Goal: Task Accomplishment & Management: Complete application form

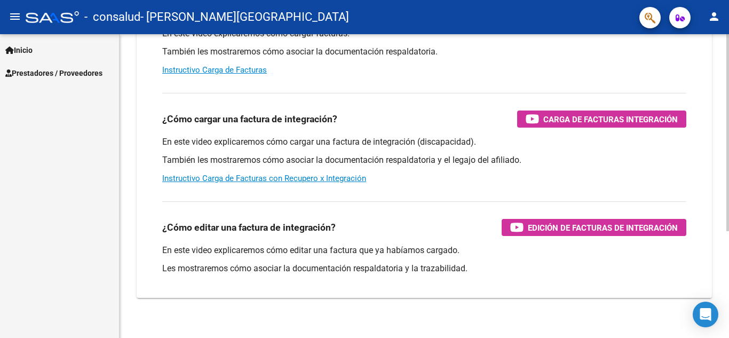
scroll to position [160, 0]
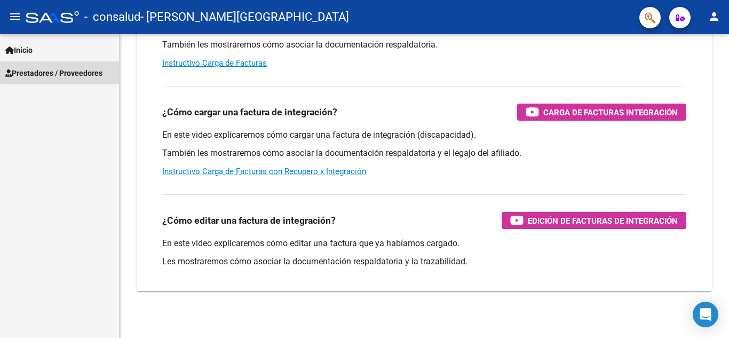
click at [80, 70] on span "Prestadores / Proveedores" at bounding box center [53, 73] width 97 height 12
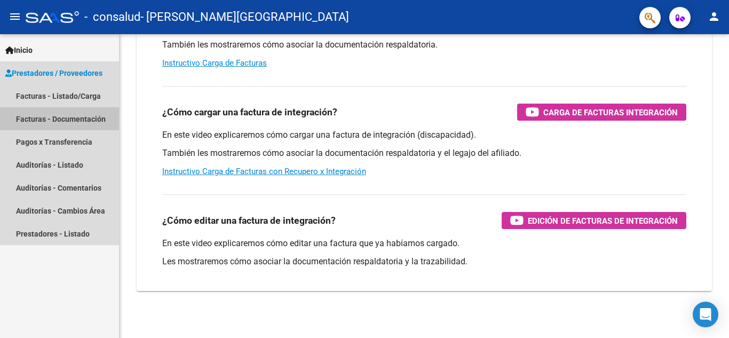
click at [62, 118] on link "Facturas - Documentación" at bounding box center [59, 118] width 119 height 23
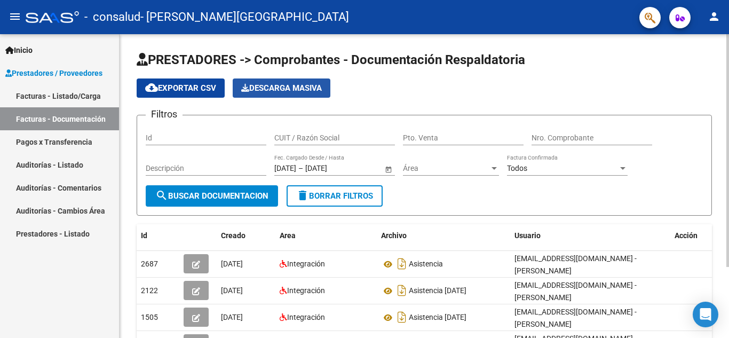
click at [273, 83] on span "Descarga Masiva" at bounding box center [281, 88] width 81 height 10
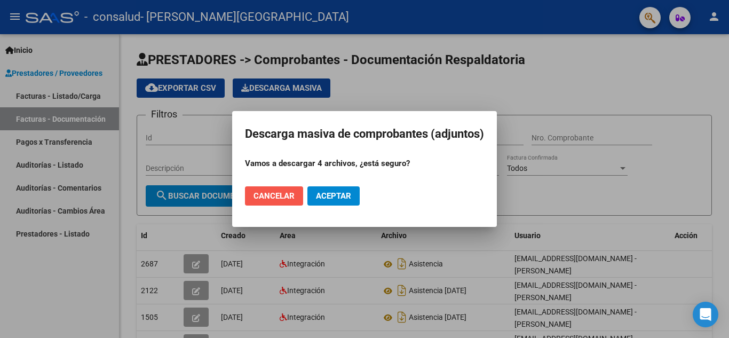
click at [291, 194] on span "Cancelar" at bounding box center [274, 196] width 41 height 10
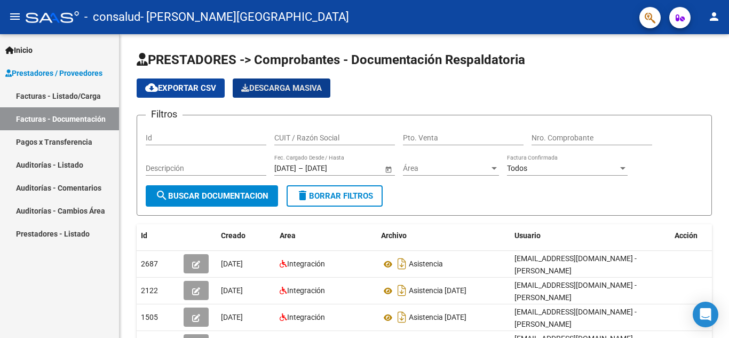
click at [70, 93] on link "Facturas - Listado/Carga" at bounding box center [59, 95] width 119 height 23
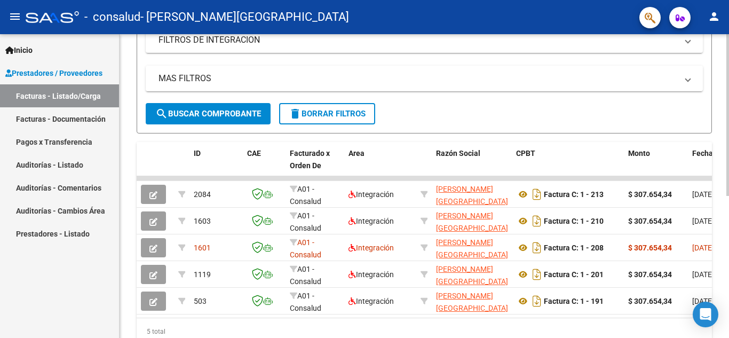
scroll to position [267, 0]
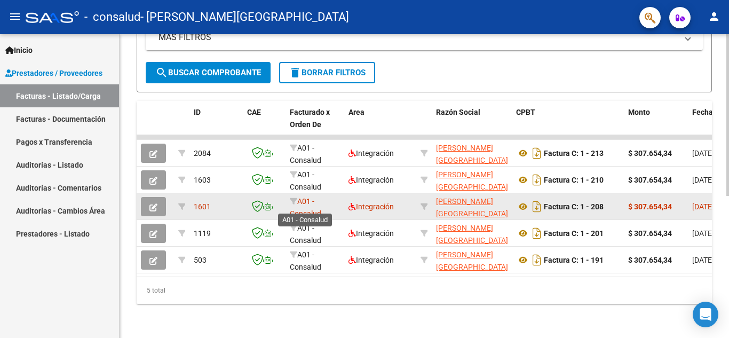
click at [312, 202] on span "A01 - Consalud" at bounding box center [305, 207] width 31 height 21
click at [201, 202] on span "1601" at bounding box center [202, 206] width 17 height 9
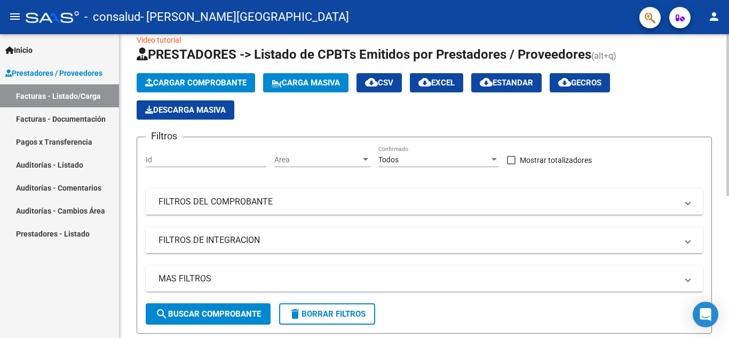
scroll to position [0, 0]
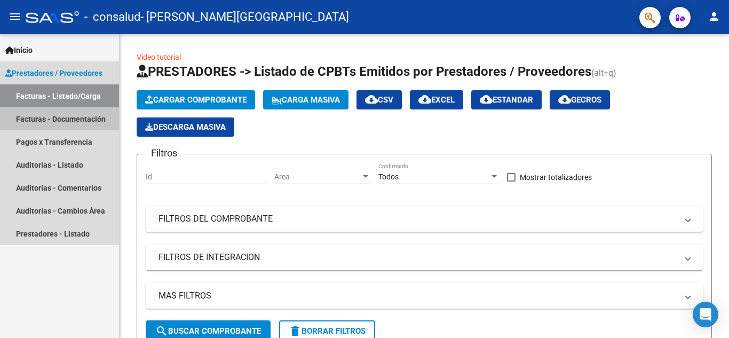
click at [60, 116] on link "Facturas - Documentación" at bounding box center [59, 118] width 119 height 23
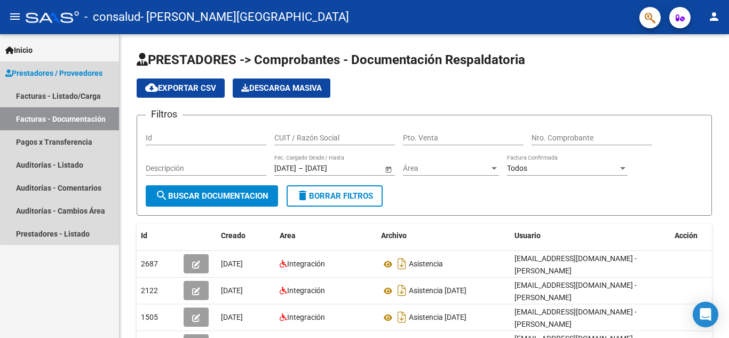
click at [88, 72] on span "Prestadores / Proveedores" at bounding box center [53, 73] width 97 height 12
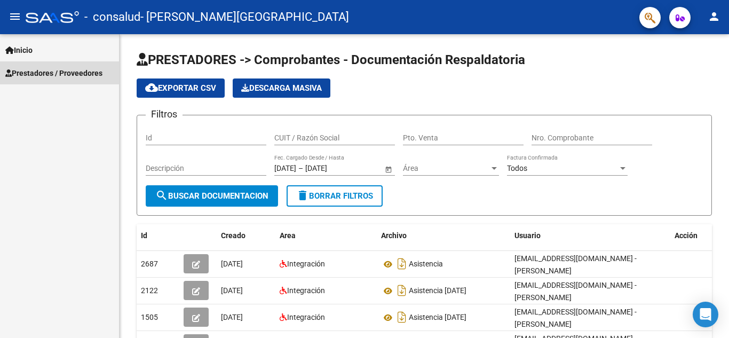
click at [89, 72] on span "Prestadores / Proveedores" at bounding box center [53, 73] width 97 height 12
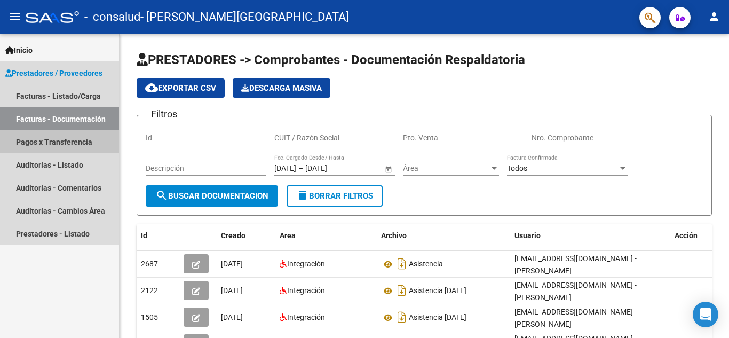
click at [66, 147] on link "Pagos x Transferencia" at bounding box center [59, 141] width 119 height 23
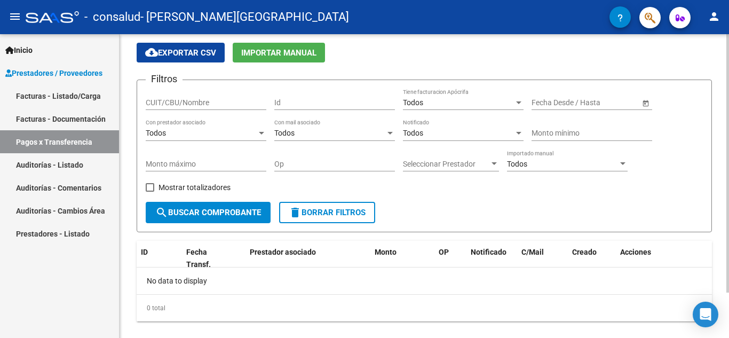
scroll to position [53, 0]
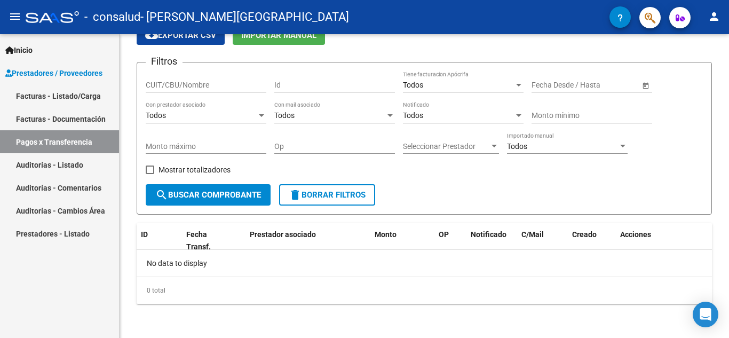
click at [78, 98] on link "Facturas - Listado/Carga" at bounding box center [59, 95] width 119 height 23
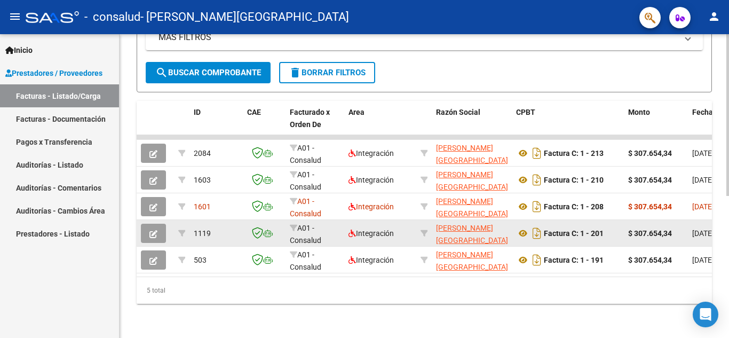
scroll to position [267, 0]
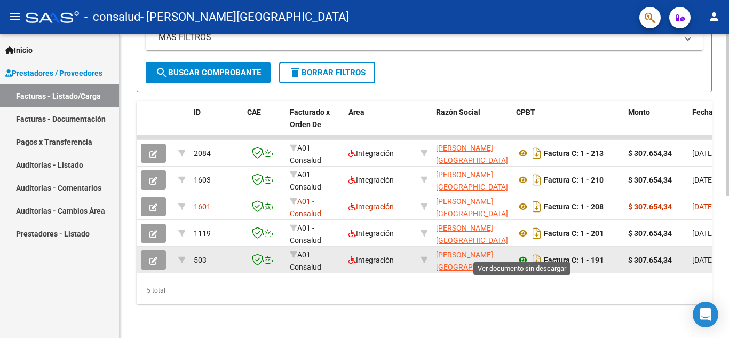
click at [522, 254] on icon at bounding box center [523, 260] width 14 height 13
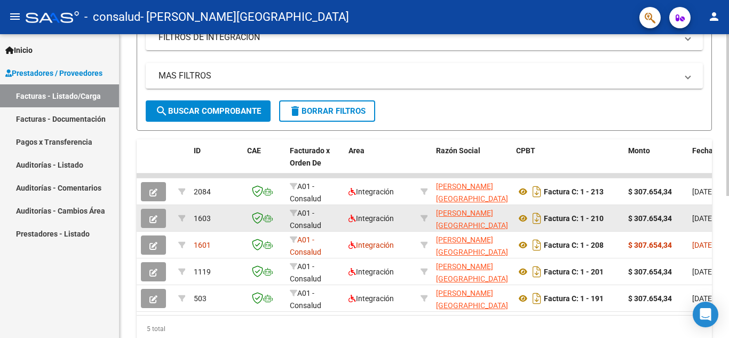
scroll to position [214, 0]
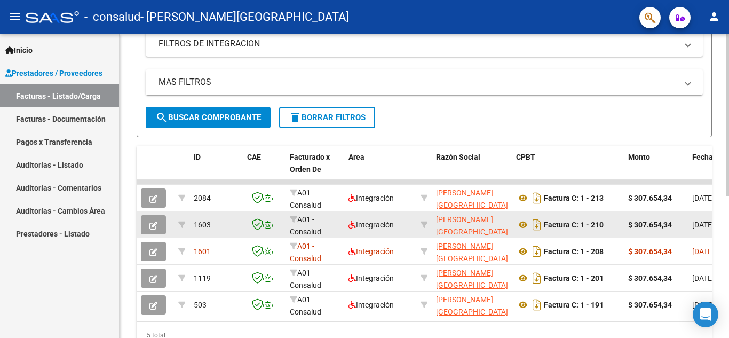
click at [160, 220] on button "button" at bounding box center [153, 224] width 25 height 19
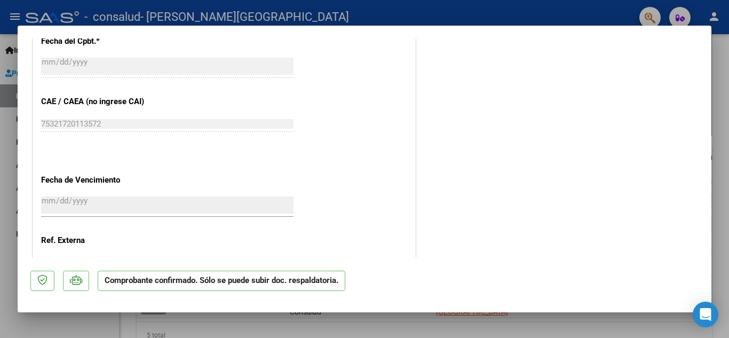
scroll to position [782, 0]
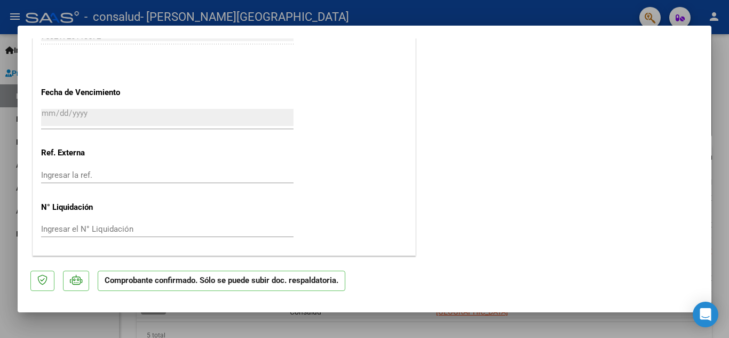
type input "$ 0,00"
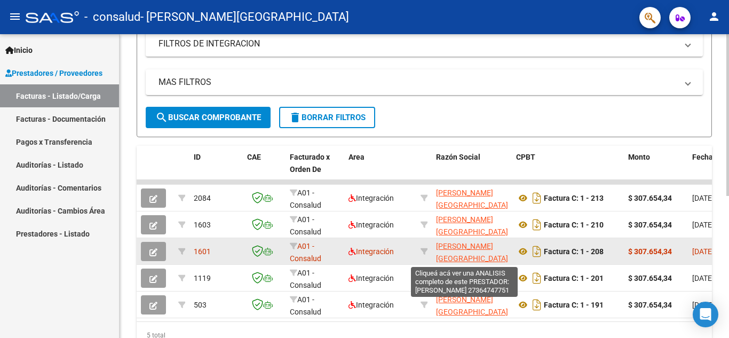
scroll to position [214, 0]
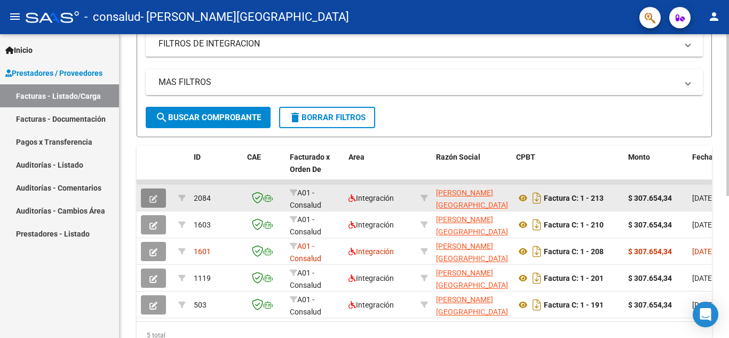
click at [161, 197] on button "button" at bounding box center [153, 197] width 25 height 19
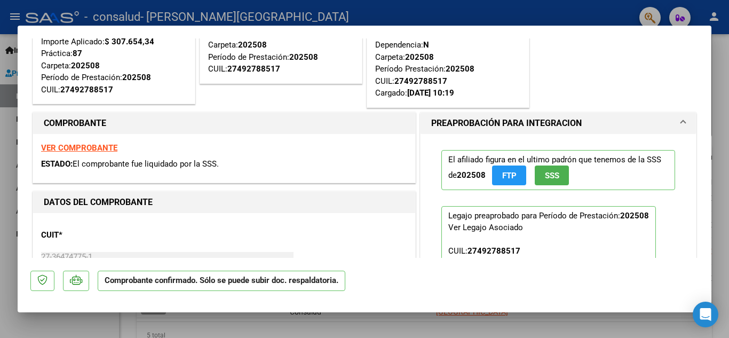
scroll to position [107, 0]
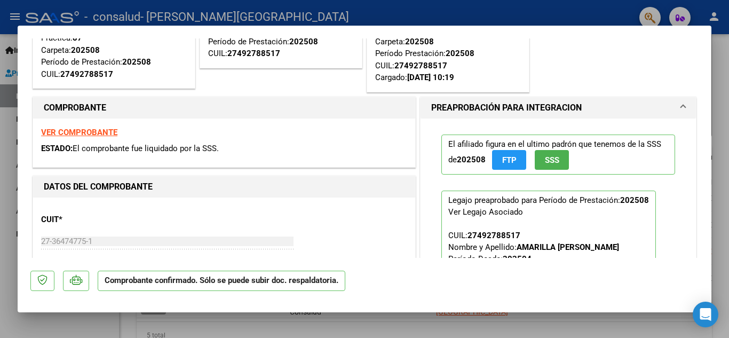
click at [93, 129] on strong "VER COMPROBANTE" at bounding box center [79, 133] width 76 height 10
